Goal: Transaction & Acquisition: Purchase product/service

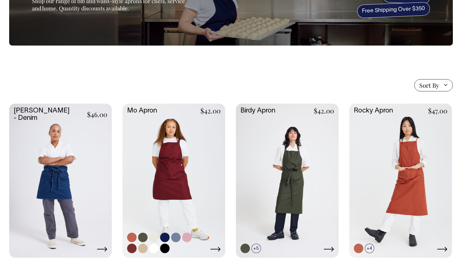
click at [165, 172] on link at bounding box center [173, 180] width 103 height 153
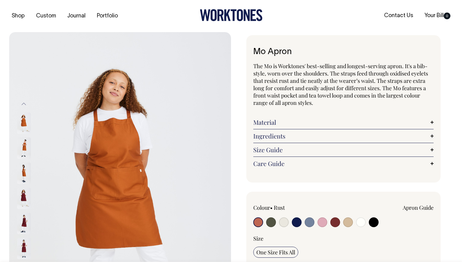
click at [334, 222] on input "radio" at bounding box center [335, 222] width 10 height 10
radio input "true"
select select "Burgundy"
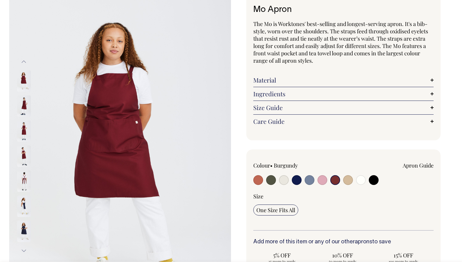
scroll to position [42, 0]
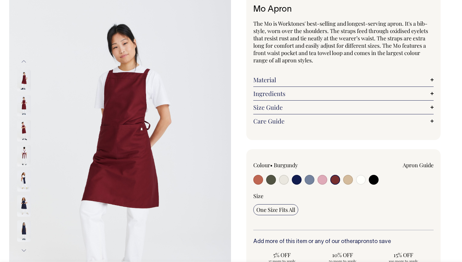
click at [309, 53] on span "The Mo is Worktones' best-selling and longest-serving apron. It's a bib-style, …" at bounding box center [340, 42] width 175 height 44
click at [259, 37] on span "The Mo is Worktones' best-selling and longest-serving apron. It's a bib-style, …" at bounding box center [340, 42] width 175 height 44
